Goal: Task Accomplishment & Management: Use online tool/utility

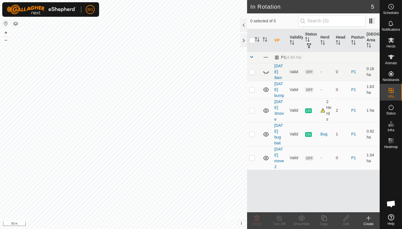
click at [367, 219] on icon at bounding box center [368, 218] width 7 height 7
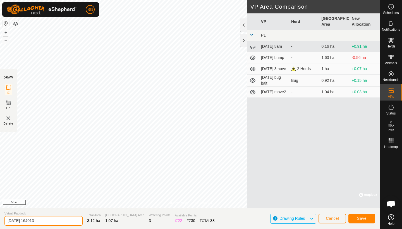
click at [52, 218] on input "[DATE] 164013" at bounding box center [43, 221] width 78 height 10
click at [49, 219] on input "[DATE] 164013" at bounding box center [43, 221] width 78 height 10
type input "[DATE] 440pm"
click at [365, 219] on span "Save" at bounding box center [361, 218] width 9 height 4
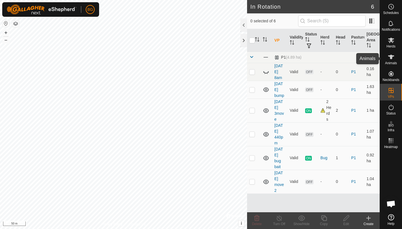
click at [391, 58] on icon at bounding box center [391, 57] width 6 height 4
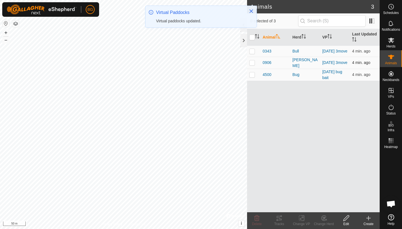
click at [252, 64] on p-checkbox at bounding box center [252, 62] width 6 height 4
checkbox input "true"
click at [254, 52] on p-checkbox at bounding box center [252, 51] width 6 height 4
checkbox input "true"
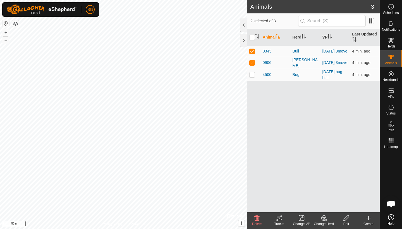
click at [300, 219] on icon at bounding box center [302, 218] width 4 height 4
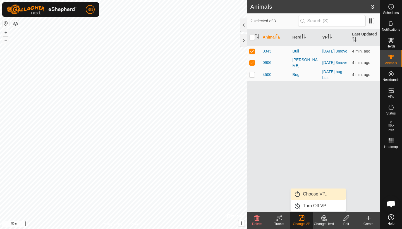
click at [308, 193] on link "Choose VP..." at bounding box center [318, 193] width 55 height 11
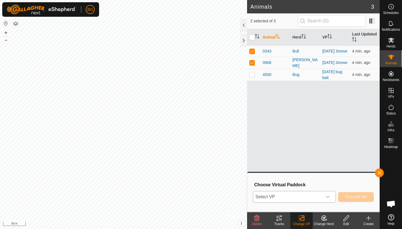
click at [328, 197] on icon "dropdown trigger" at bounding box center [328, 197] width 4 height 4
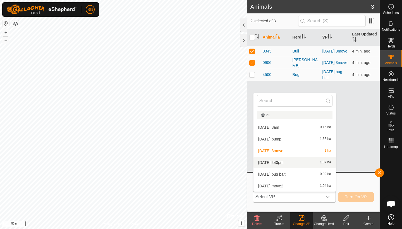
click at [288, 161] on li "[DATE] 440pm 1.07 ha" at bounding box center [295, 162] width 82 height 11
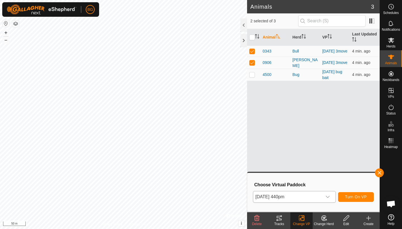
click at [355, 197] on span "Turn On VP" at bounding box center [356, 197] width 22 height 4
